Goal: Transaction & Acquisition: Purchase product/service

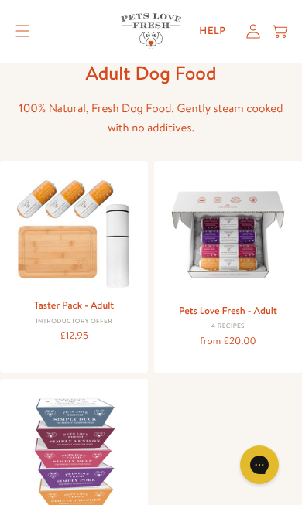
scroll to position [98, 0]
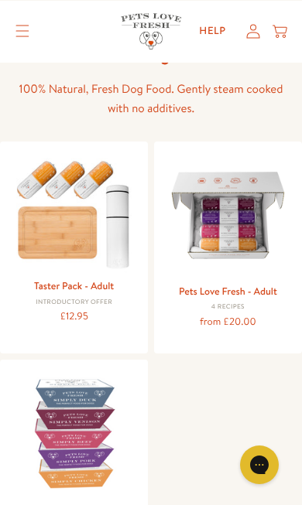
click at [194, 285] on link "Pets Love Fresh - Adult" at bounding box center [228, 292] width 98 height 14
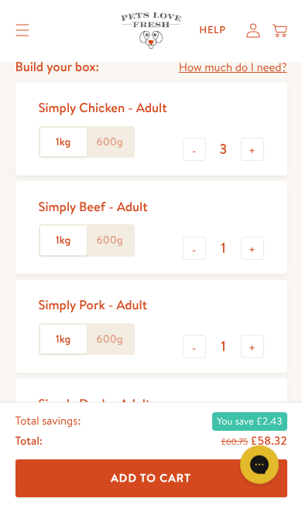
scroll to position [419, 0]
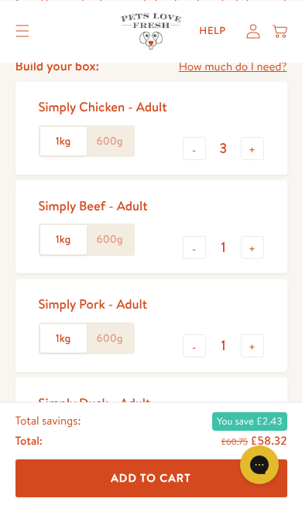
click at [187, 440] on button "-" at bounding box center [194, 444] width 23 height 23
type input "0"
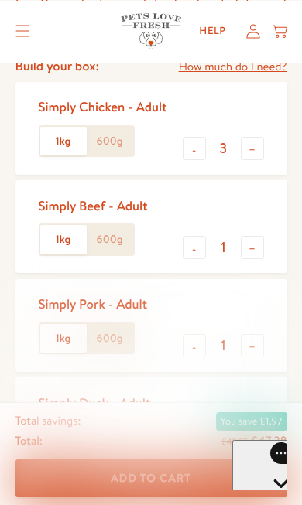
scroll to position [0, 0]
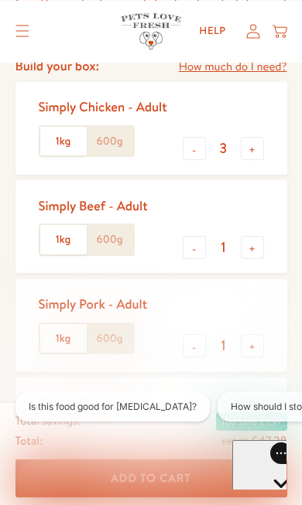
click at [194, 338] on button "-" at bounding box center [194, 345] width 23 height 23
type input "0"
click at [242, 252] on button "+" at bounding box center [252, 247] width 23 height 23
type input "2"
click at [188, 152] on button "-" at bounding box center [194, 148] width 23 height 23
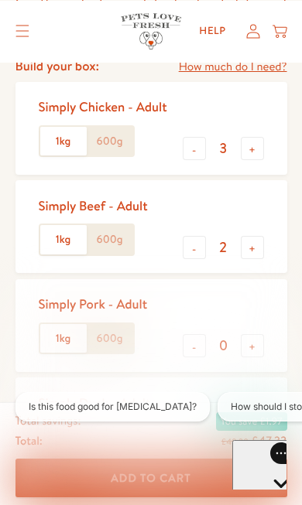
type input "2"
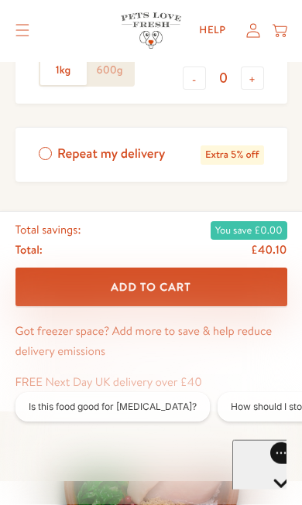
scroll to position [787, 0]
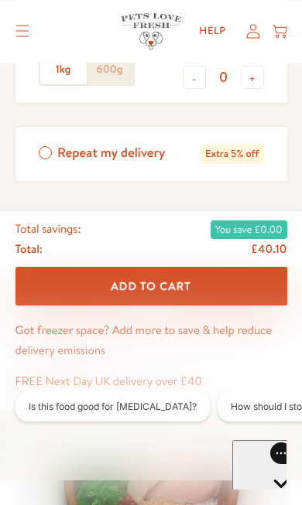
click at [46, 149] on label "Repeat my delivery Extra 5% off" at bounding box center [151, 154] width 272 height 54
click at [0, 0] on input "Repeat my delivery Extra 5% off" at bounding box center [0, 0] width 0 height 0
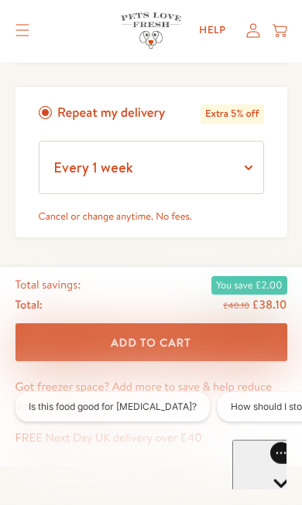
scroll to position [828, 0]
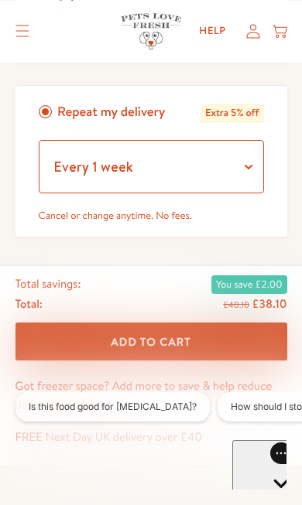
click at [68, 169] on select "Every 1 week Every 2 weeks Every 3 weeks Every 5 weeks Every 7 weeks Every 11 w…" at bounding box center [151, 166] width 225 height 53
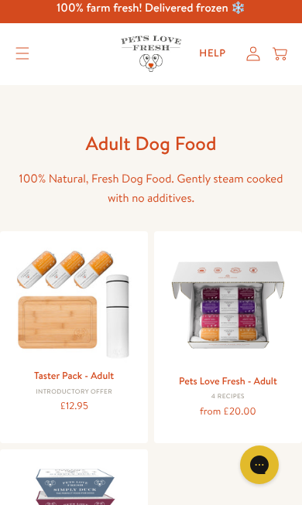
scroll to position [9, 0]
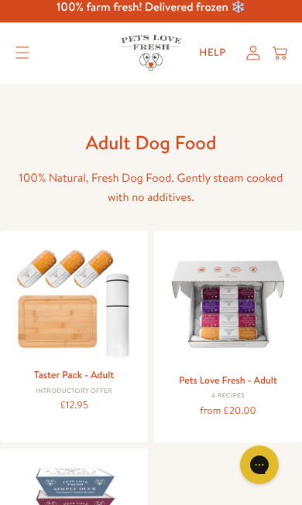
click at [204, 340] on img at bounding box center [228, 304] width 125 height 125
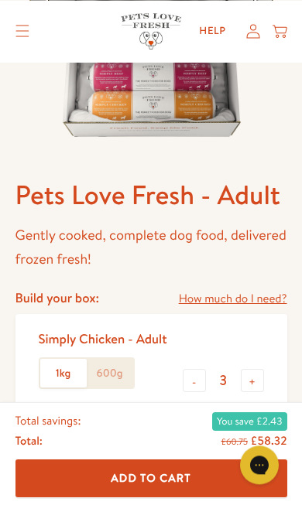
scroll to position [212, 0]
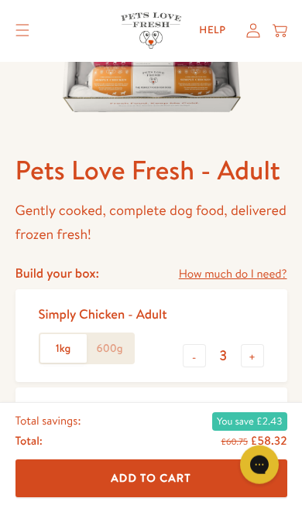
click at [106, 352] on label "600g" at bounding box center [110, 348] width 46 height 29
click at [0, 0] on input "600g" at bounding box center [0, 0] width 0 height 0
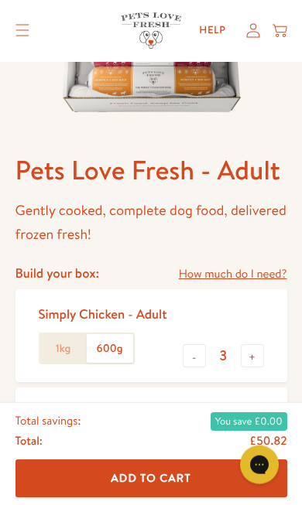
scroll to position [213, 0]
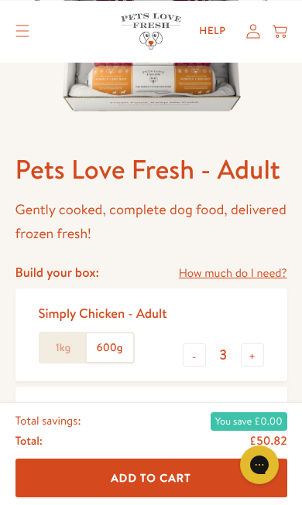
click at [98, 448] on label "600g" at bounding box center [110, 446] width 46 height 29
click at [0, 0] on input "600g" at bounding box center [0, 0] width 0 height 0
click at [244, 450] on button "+" at bounding box center [252, 454] width 23 height 23
type input "2"
click at [185, 361] on button "-" at bounding box center [194, 355] width 23 height 23
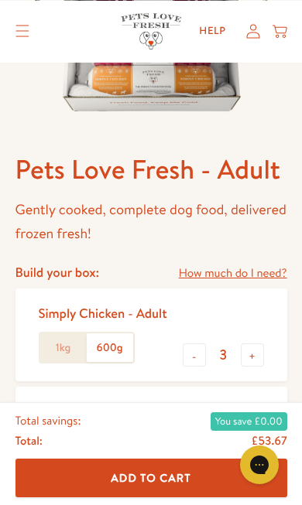
type input "2"
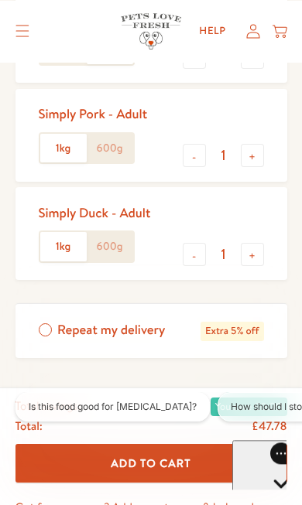
scroll to position [610, 0]
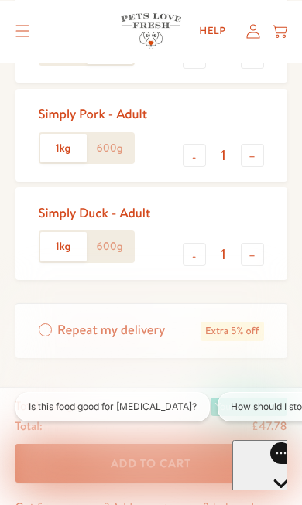
click at [45, 329] on label "Repeat my delivery Extra 5% off" at bounding box center [151, 331] width 272 height 54
click at [0, 0] on input "Repeat my delivery Extra 5% off" at bounding box center [0, 0] width 0 height 0
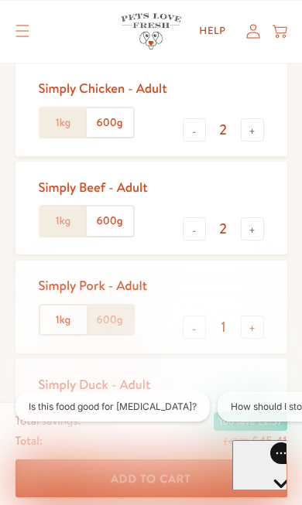
scroll to position [403, 0]
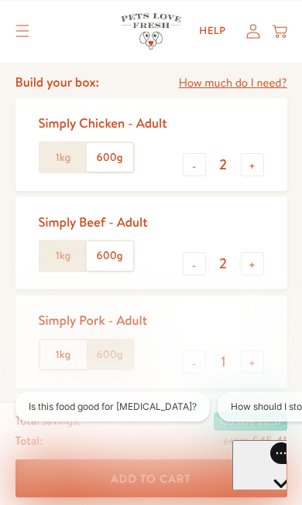
click at [106, 254] on label "600g" at bounding box center [110, 255] width 46 height 29
click at [0, 0] on input "600g" at bounding box center [0, 0] width 0 height 0
click at [96, 255] on label "600g" at bounding box center [110, 255] width 46 height 29
click at [0, 0] on input "600g" at bounding box center [0, 0] width 0 height 0
click at [56, 165] on label "1kg" at bounding box center [63, 157] width 46 height 29
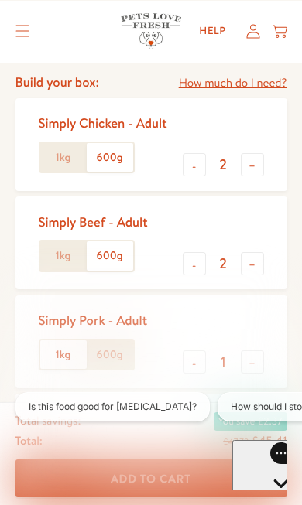
click at [0, 0] on input "1kg" at bounding box center [0, 0] width 0 height 0
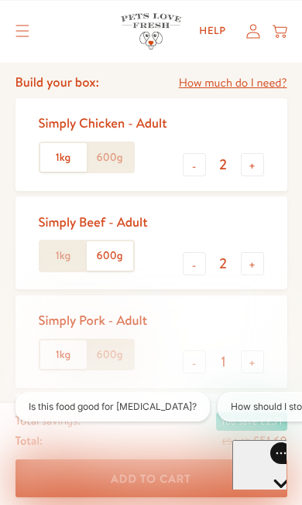
click at [201, 363] on button "-" at bounding box center [194, 362] width 23 height 23
type input "0"
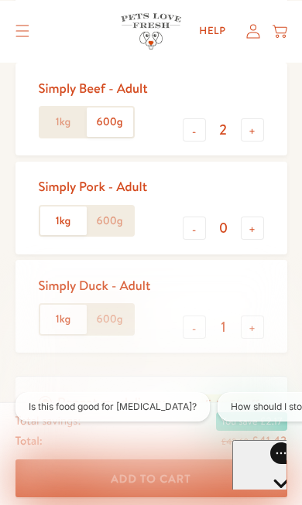
click at [193, 323] on button "-" at bounding box center [194, 327] width 23 height 23
type input "0"
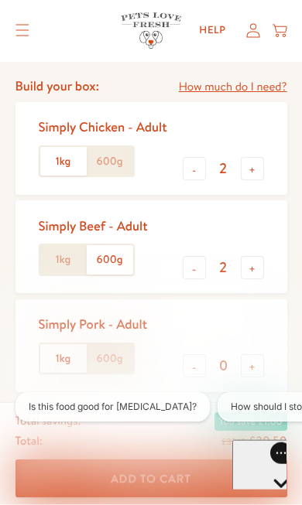
scroll to position [400, 0]
click at [108, 262] on label "600g" at bounding box center [110, 259] width 46 height 29
click at [0, 0] on input "600g" at bounding box center [0, 0] width 0 height 0
click at [104, 251] on label "600g" at bounding box center [110, 259] width 46 height 29
click at [0, 0] on input "600g" at bounding box center [0, 0] width 0 height 0
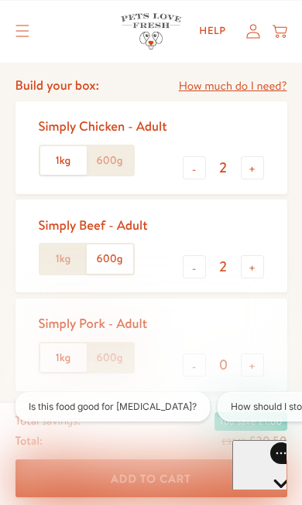
click at [55, 258] on label "1kg" at bounding box center [63, 259] width 46 height 29
click at [0, 0] on input "1kg" at bounding box center [0, 0] width 0 height 0
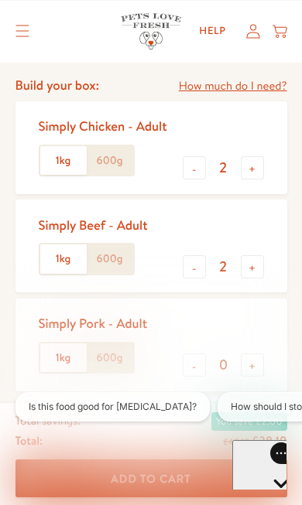
click at [108, 257] on label "600g" at bounding box center [110, 259] width 46 height 29
click at [0, 0] on input "600g" at bounding box center [0, 0] width 0 height 0
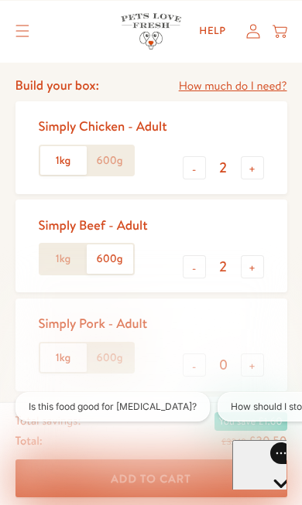
click at [111, 252] on label "600g" at bounding box center [110, 259] width 46 height 29
click at [0, 0] on input "600g" at bounding box center [0, 0] width 0 height 0
click at [111, 254] on label "600g" at bounding box center [110, 259] width 46 height 29
click at [0, 0] on input "600g" at bounding box center [0, 0] width 0 height 0
click at [183, 261] on button "-" at bounding box center [194, 266] width 23 height 23
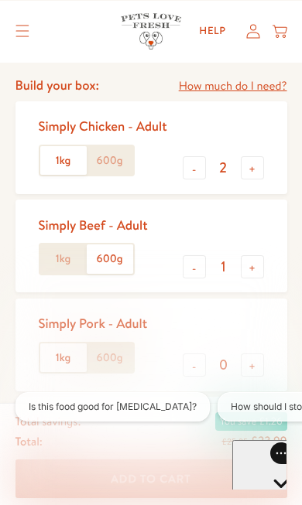
click at [183, 260] on button "-" at bounding box center [194, 266] width 23 height 23
click at [98, 267] on label "600g" at bounding box center [110, 259] width 46 height 29
click at [0, 0] on input "600g" at bounding box center [0, 0] width 0 height 0
click at [121, 254] on label "600g" at bounding box center [110, 259] width 46 height 29
click at [0, 0] on input "600g" at bounding box center [0, 0] width 0 height 0
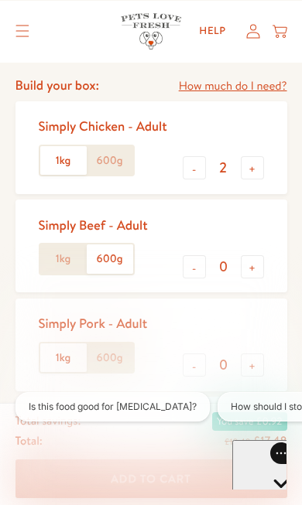
scroll to position [398, 0]
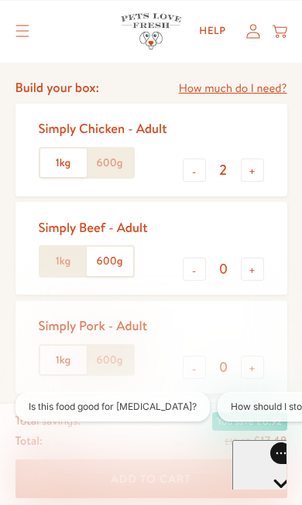
click at [241, 258] on button "+" at bounding box center [252, 269] width 23 height 23
click at [245, 265] on button "+" at bounding box center [252, 269] width 23 height 23
type input "2"
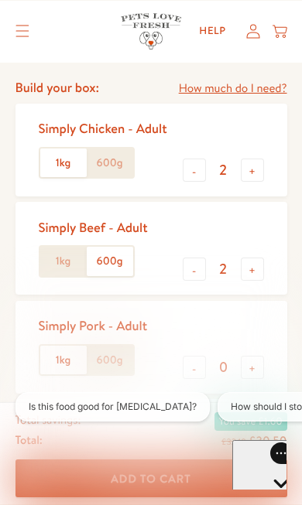
click at [110, 255] on label "600g" at bounding box center [110, 261] width 46 height 29
click at [0, 0] on input "600g" at bounding box center [0, 0] width 0 height 0
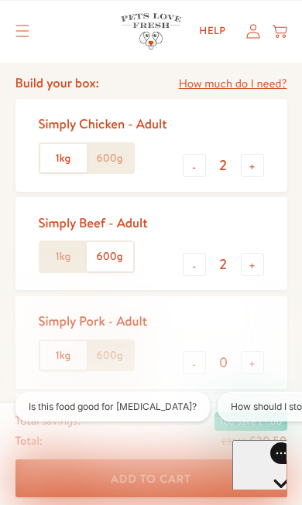
click at [105, 152] on label "600g" at bounding box center [110, 158] width 46 height 29
click at [0, 0] on input "600g" at bounding box center [0, 0] width 0 height 0
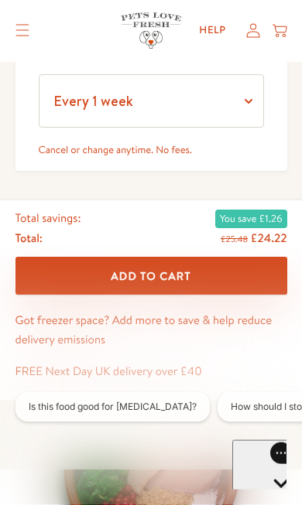
scroll to position [894, 0]
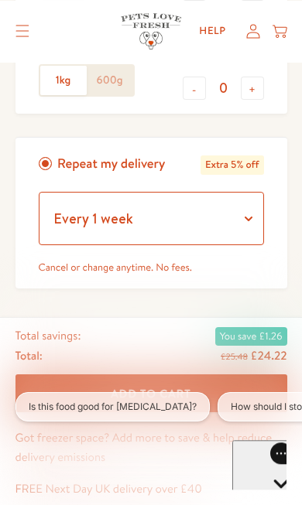
click at [51, 216] on select "Every 1 week Every 2 weeks Every 3 weeks Every 5 weeks Every 7 weeks Every 11 w…" at bounding box center [151, 218] width 225 height 53
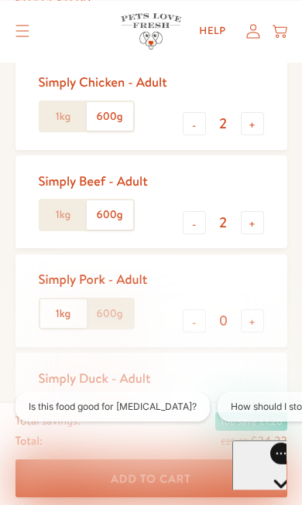
scroll to position [444, 0]
click at [57, 119] on label "1kg" at bounding box center [63, 116] width 46 height 29
click at [0, 0] on input "1kg" at bounding box center [0, 0] width 0 height 0
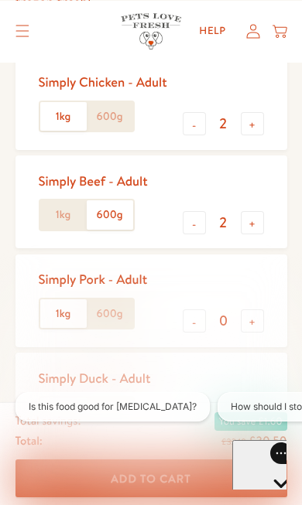
click at [57, 221] on label "1kg" at bounding box center [63, 214] width 46 height 29
click at [0, 0] on input "1kg" at bounding box center [0, 0] width 0 height 0
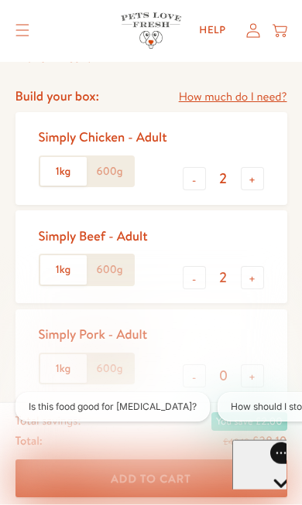
scroll to position [390, 0]
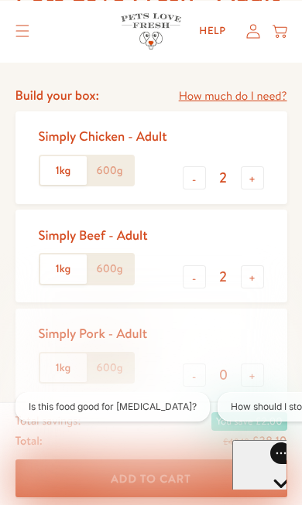
click at [104, 177] on label "600g" at bounding box center [110, 170] width 46 height 29
click at [0, 0] on input "600g" at bounding box center [0, 0] width 0 height 0
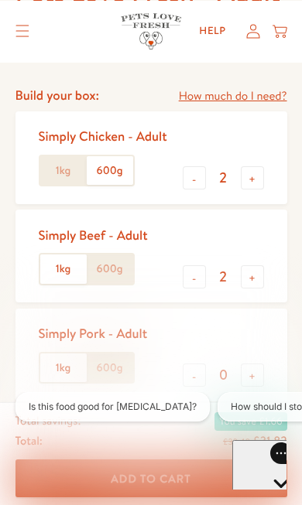
click at [107, 272] on label "600g" at bounding box center [110, 269] width 46 height 29
click at [0, 0] on input "600g" at bounding box center [0, 0] width 0 height 0
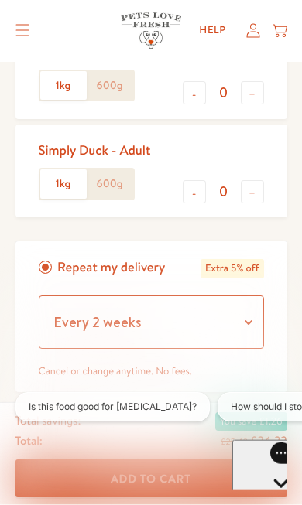
click at [74, 313] on select "Every 1 week Every 2 weeks Every 3 weeks Every 5 weeks Every 7 weeks Every 11 w…" at bounding box center [151, 322] width 225 height 53
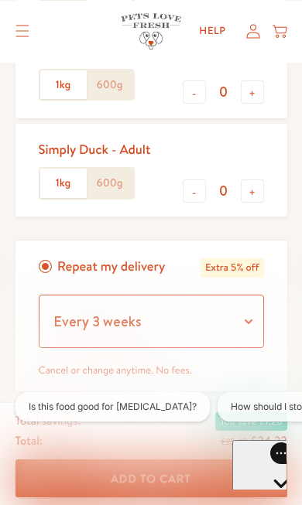
click at [56, 319] on select "Every 1 week Every 2 weeks Every 3 weeks Every 5 weeks Every 7 weeks Every 11 w…" at bounding box center [151, 321] width 225 height 53
select select "Every 2 weeks"
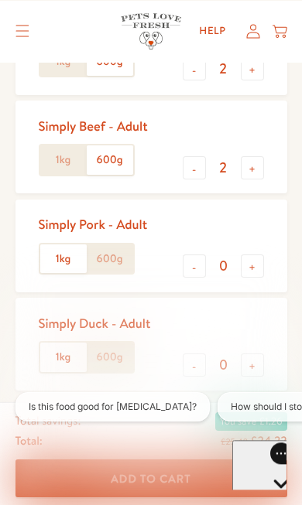
scroll to position [500, 0]
click at [194, 169] on button "-" at bounding box center [194, 167] width 23 height 23
type input "1"
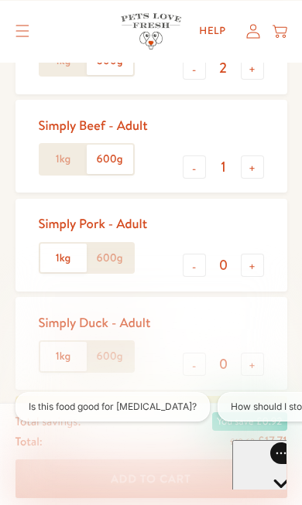
click at [250, 267] on button "+" at bounding box center [252, 265] width 23 height 23
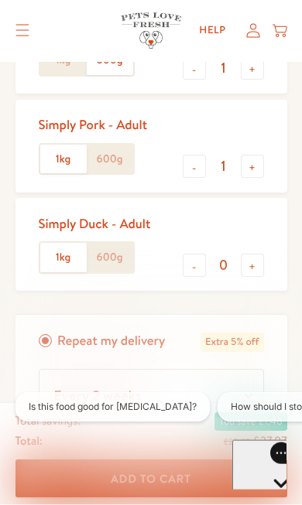
scroll to position [593, 0]
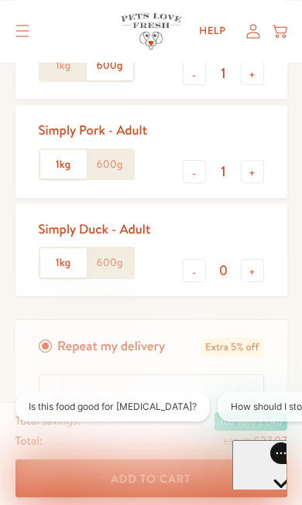
click at [186, 163] on button "-" at bounding box center [194, 171] width 23 height 23
type input "0"
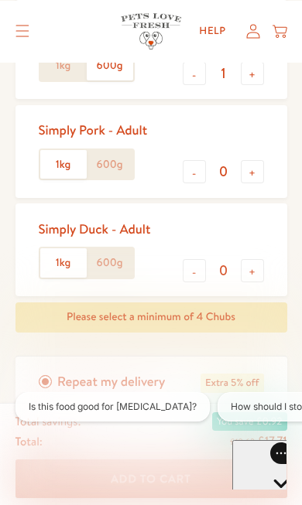
click at [245, 71] on button "+" at bounding box center [252, 73] width 23 height 23
type input "2"
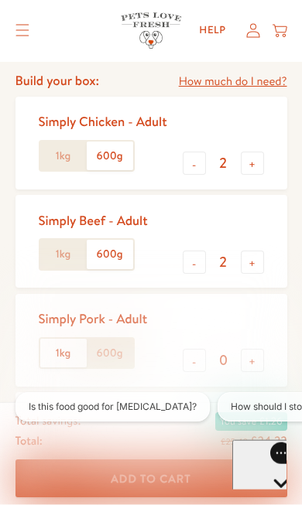
scroll to position [405, 0]
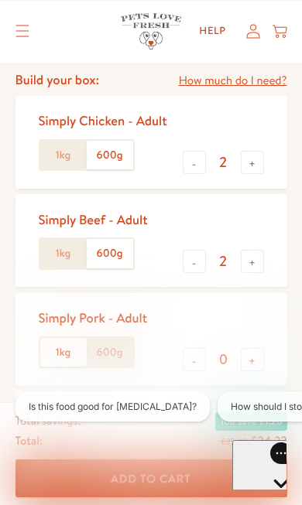
click at [248, 169] on button "+" at bounding box center [252, 162] width 23 height 23
click at [248, 166] on button "+" at bounding box center [252, 162] width 23 height 23
type input "4"
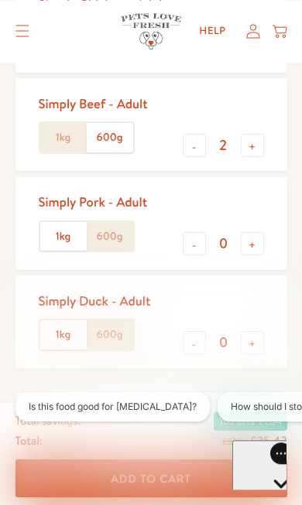
scroll to position [522, 0]
click at [186, 141] on button "-" at bounding box center [194, 145] width 23 height 23
click at [187, 151] on button "-" at bounding box center [194, 145] width 23 height 23
type input "0"
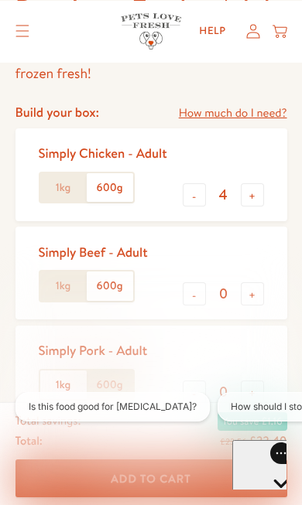
scroll to position [373, 0]
click at [184, 200] on button "-" at bounding box center [194, 194] width 23 height 23
type input "3"
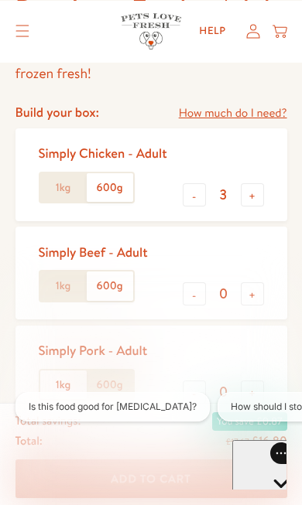
click at [251, 291] on button "+" at bounding box center [252, 293] width 23 height 23
type input "1"
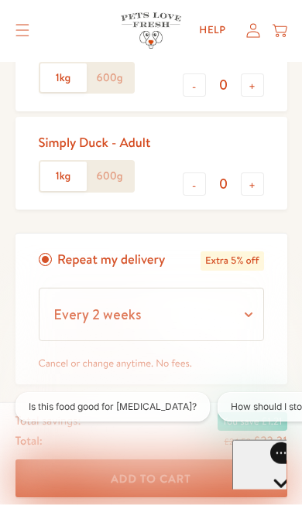
scroll to position [737, 0]
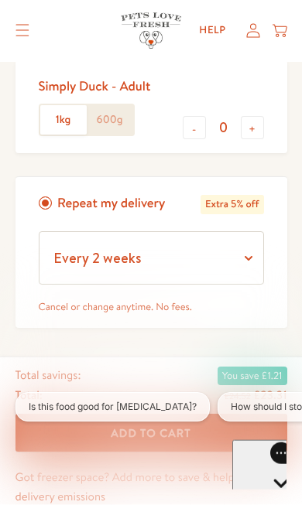
click at [77, 426] on button "Add To Cart" at bounding box center [151, 433] width 272 height 38
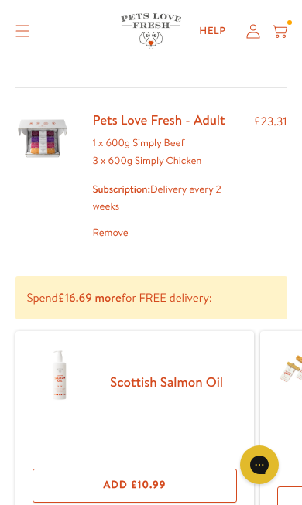
scroll to position [77, 0]
click at [79, 183] on div "Pets Love Fresh - Adult 1 x 600g Simply Beef 3 x 600g Simply Chicken Subscripti…" at bounding box center [151, 176] width 272 height 130
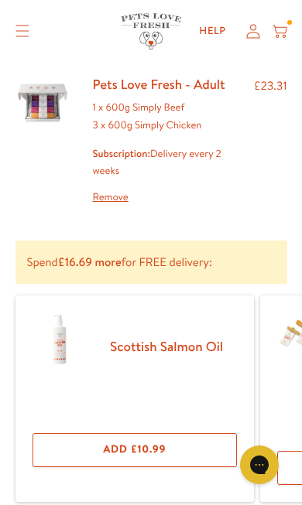
scroll to position [0, 0]
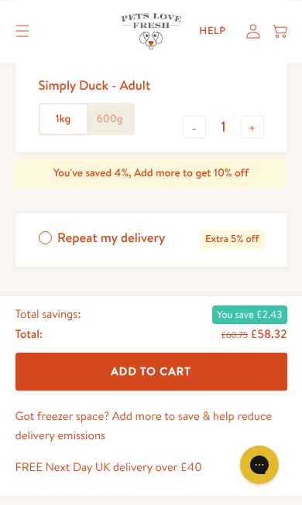
click at [43, 234] on label "Repeat my delivery Extra 5% off" at bounding box center [151, 240] width 272 height 54
click at [0, 0] on input "Repeat my delivery Extra 5% off" at bounding box center [0, 0] width 0 height 0
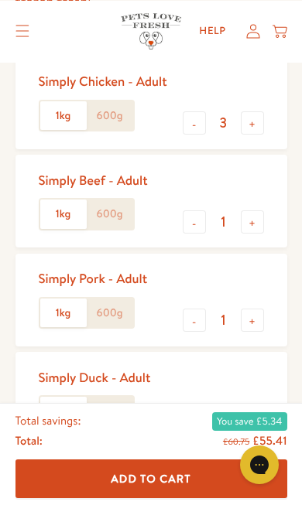
scroll to position [447, 0]
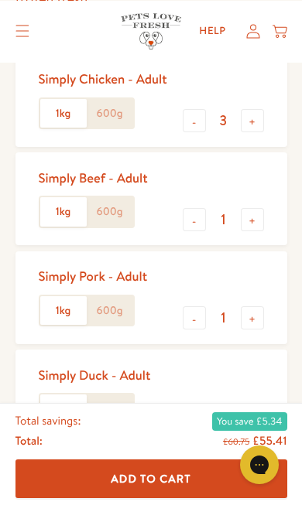
click at [180, 323] on div "Simply Pork - Adult 1kg 600g - 1 +" at bounding box center [151, 297] width 272 height 93
click at [188, 405] on button "-" at bounding box center [194, 416] width 23 height 23
type input "0"
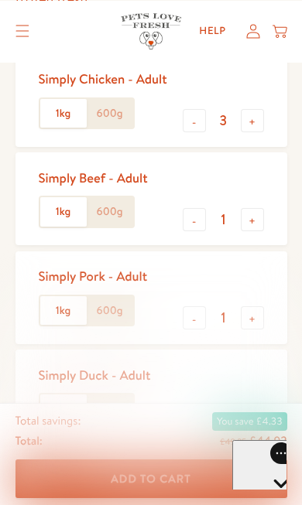
scroll to position [0, 0]
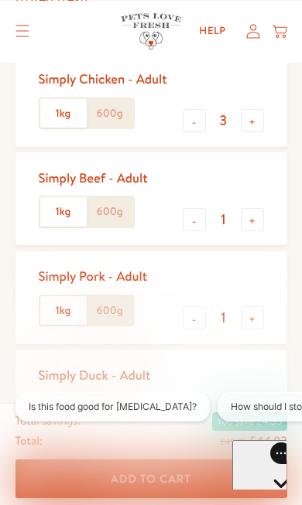
click at [116, 210] on label "600g" at bounding box center [110, 211] width 46 height 29
click at [0, 0] on input "600g" at bounding box center [0, 0] width 0 height 0
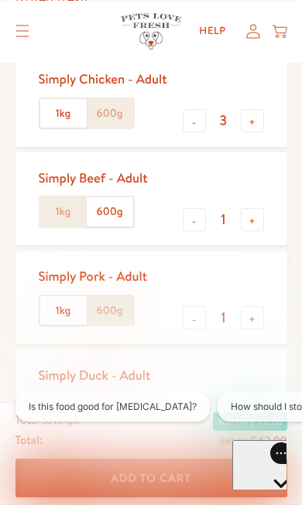
click at [104, 103] on label "600g" at bounding box center [110, 113] width 46 height 29
click at [0, 0] on input "600g" at bounding box center [0, 0] width 0 height 0
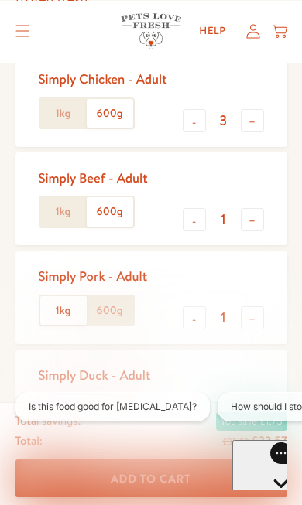
click at [186, 321] on button "-" at bounding box center [194, 317] width 23 height 23
type input "0"
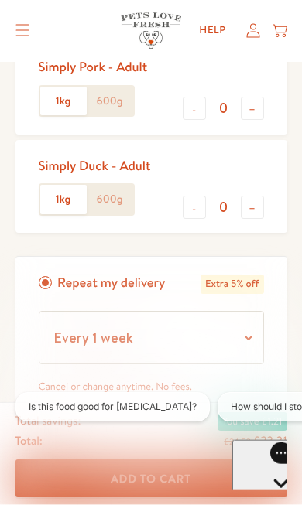
scroll to position [658, 0]
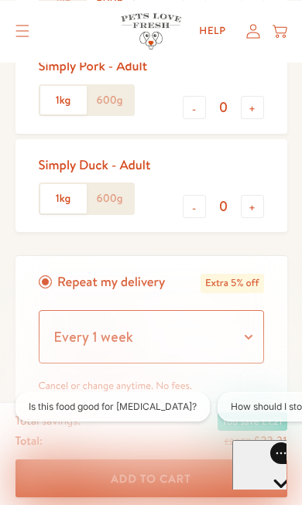
click at [102, 336] on select "Every 1 week Every 2 weeks Every 3 weeks Every 5 weeks Every 7 weeks Every 11 w…" at bounding box center [151, 336] width 225 height 53
select select "Every 3 weeks"
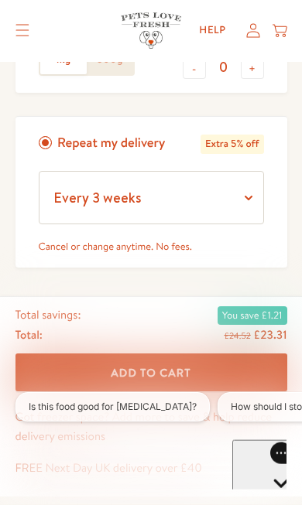
scroll to position [799, 0]
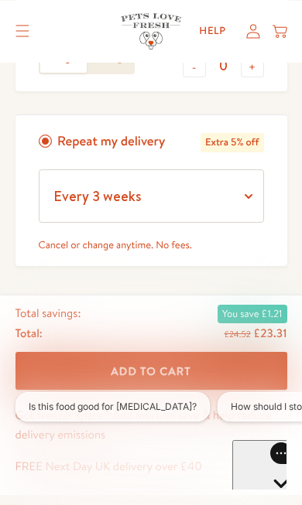
click at [59, 352] on button "Add To Cart" at bounding box center [151, 371] width 272 height 38
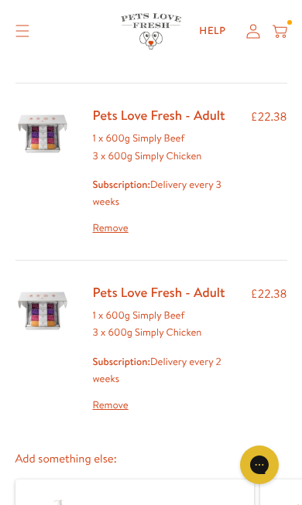
scroll to position [90, 0]
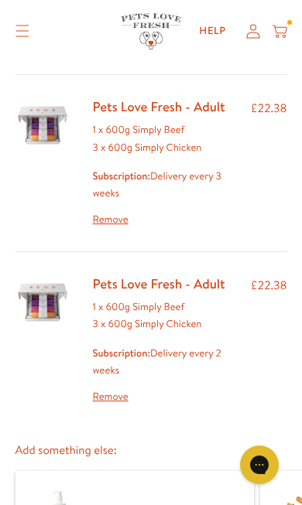
click at [106, 388] on link "Remove" at bounding box center [166, 396] width 146 height 17
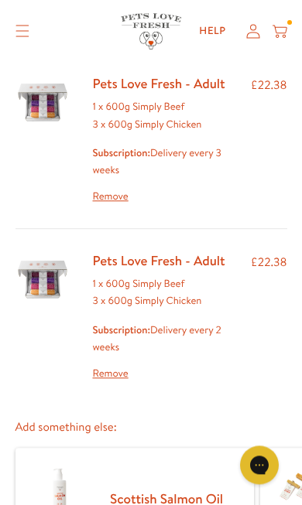
scroll to position [113, 0]
click at [94, 375] on link "Remove" at bounding box center [166, 373] width 146 height 17
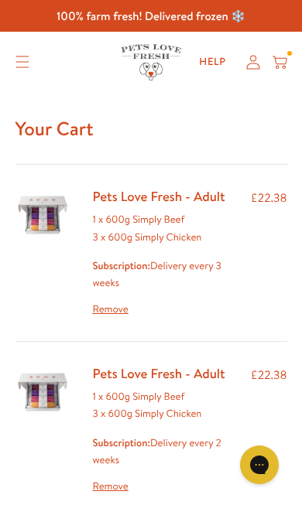
scroll to position [114, 0]
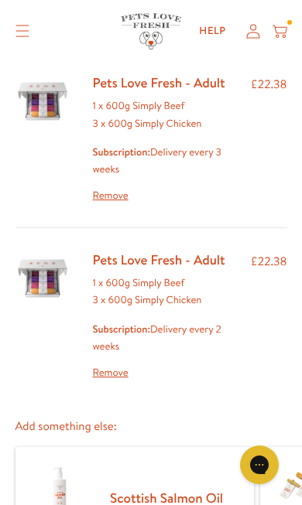
click at [104, 375] on link "Remove" at bounding box center [166, 372] width 146 height 17
click at [286, 26] on icon at bounding box center [279, 30] width 15 height 17
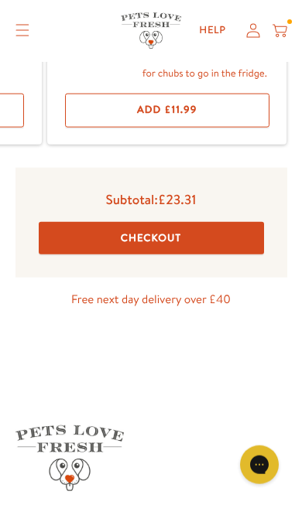
scroll to position [486, 0]
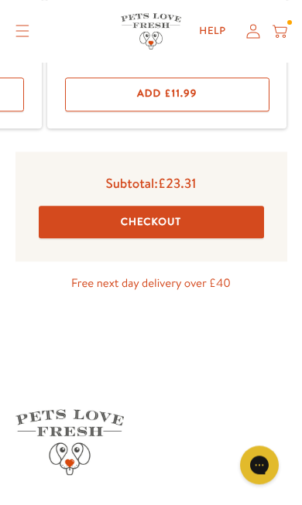
click at [68, 219] on button "Checkout" at bounding box center [151, 222] width 225 height 32
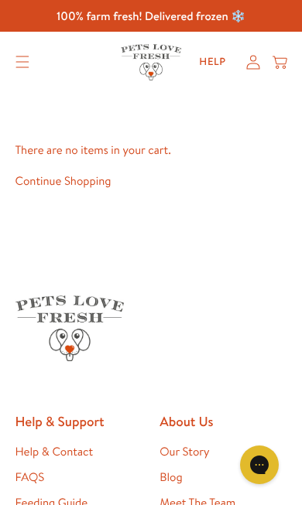
click at [40, 53] on summary "Translation missing: en.sections.header.menu" at bounding box center [23, 62] width 38 height 36
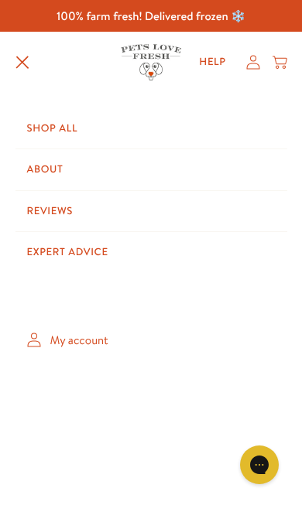
click at [29, 134] on link "Shop All" at bounding box center [151, 128] width 272 height 40
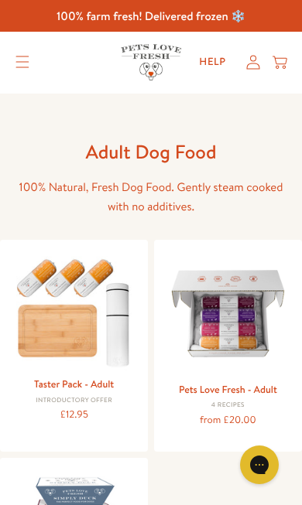
click at [194, 355] on img at bounding box center [228, 313] width 125 height 125
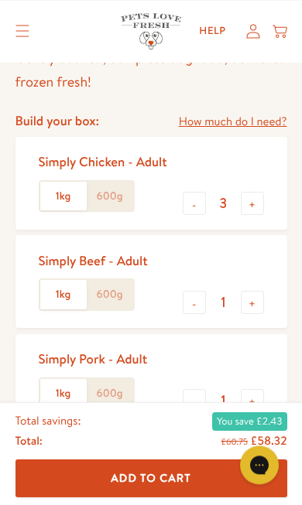
click at [100, 195] on label "600g" at bounding box center [110, 196] width 46 height 29
click at [0, 0] on input "600g" at bounding box center [0, 0] width 0 height 0
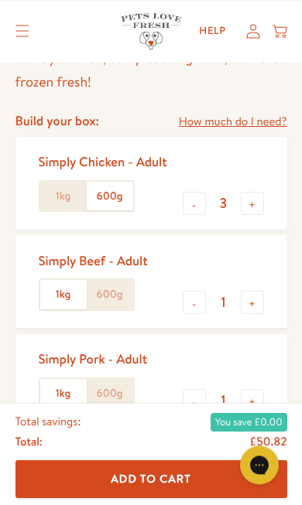
scroll to position [364, 0]
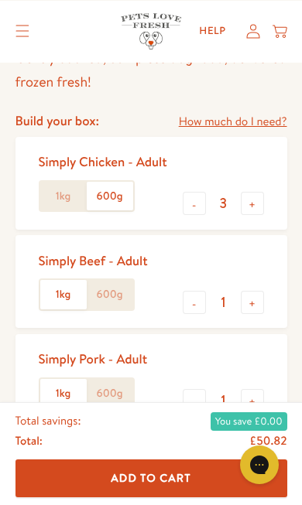
click at [117, 294] on label "600g" at bounding box center [110, 294] width 46 height 29
click at [0, 0] on input "600g" at bounding box center [0, 0] width 0 height 0
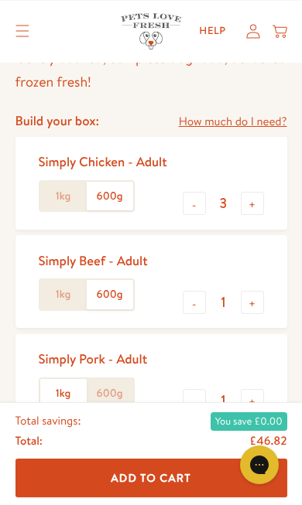
click at [187, 401] on button "-" at bounding box center [194, 400] width 23 height 23
type input "0"
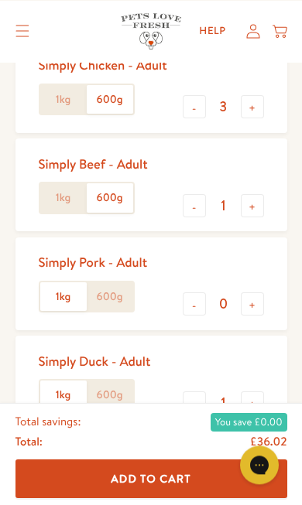
click at [183, 395] on button "-" at bounding box center [194, 403] width 23 height 23
type input "0"
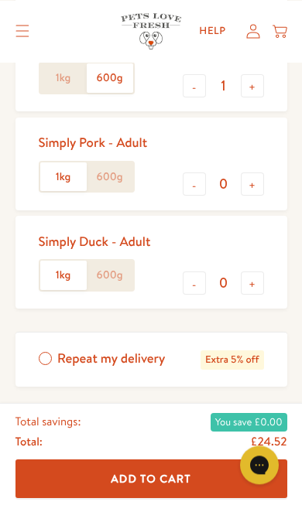
scroll to position [587, 0]
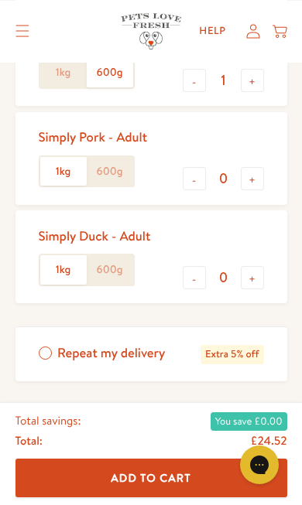
click at [36, 354] on label "Repeat my delivery Extra 5% off" at bounding box center [151, 354] width 272 height 54
click at [0, 0] on input "Repeat my delivery Extra 5% off" at bounding box center [0, 0] width 0 height 0
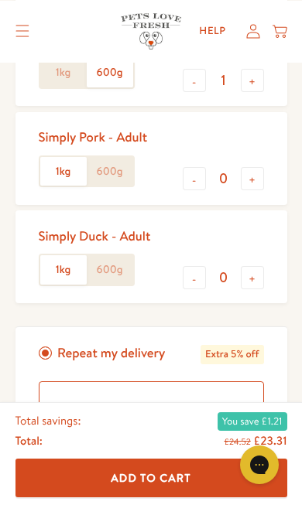
click at [78, 410] on select "Every 1 week Every 2 weeks Every 3 weeks Every 5 weeks Every 7 weeks Every 11 w…" at bounding box center [151, 407] width 225 height 53
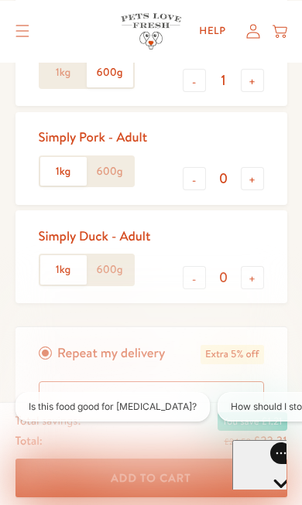
scroll to position [0, 0]
select select "Every 3 weeks"
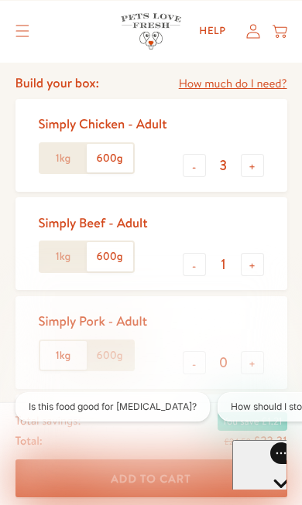
scroll to position [402, 0]
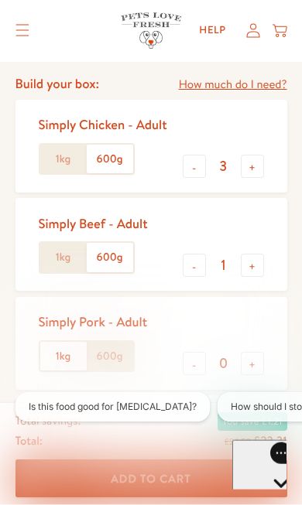
click at [246, 261] on button "+" at bounding box center [252, 265] width 23 height 23
type input "2"
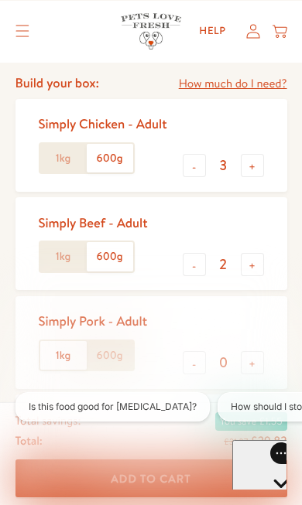
click at [251, 163] on button "+" at bounding box center [252, 165] width 23 height 23
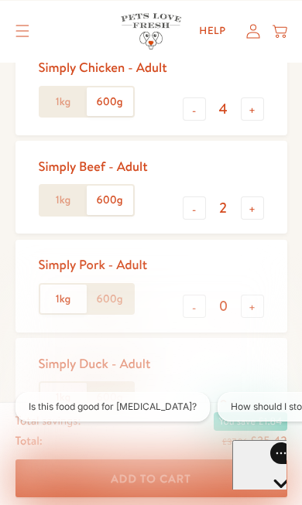
scroll to position [455, 0]
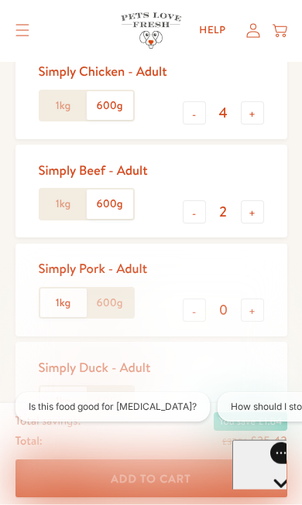
click at [190, 113] on button "-" at bounding box center [194, 112] width 23 height 23
type input "3"
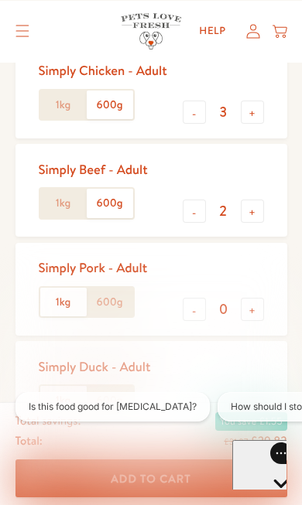
click at [186, 211] on button "-" at bounding box center [194, 211] width 23 height 23
type input "1"
click at [104, 477] on button "Add To Cart" at bounding box center [151, 479] width 272 height 38
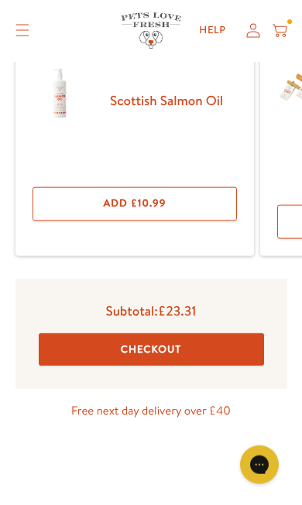
click at [70, 343] on button "Checkout" at bounding box center [151, 349] width 225 height 32
